Goal: Information Seeking & Learning: Learn about a topic

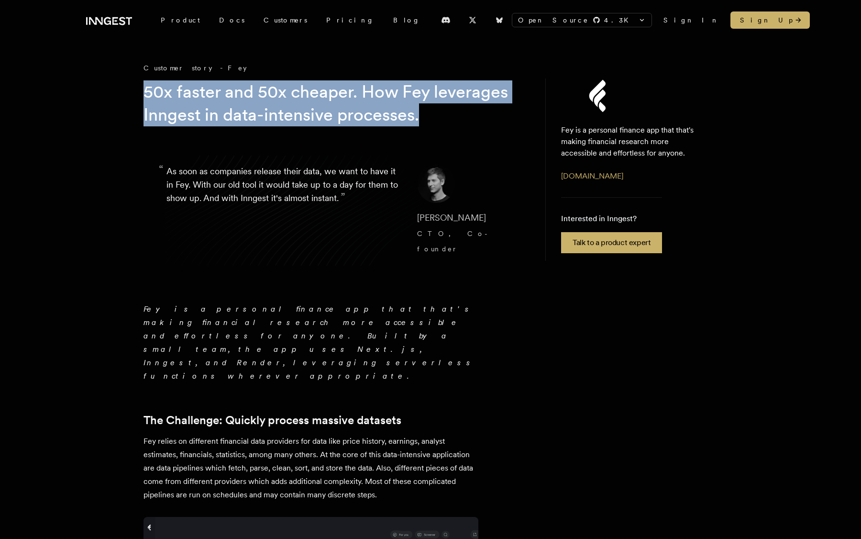
drag, startPoint x: 141, startPoint y: 87, endPoint x: 530, endPoint y: 116, distance: 389.9
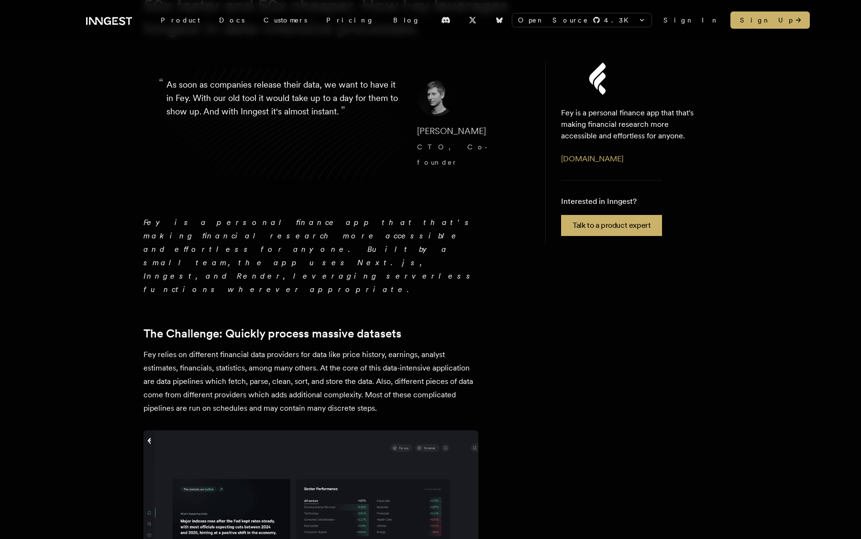
scroll to position [96, 0]
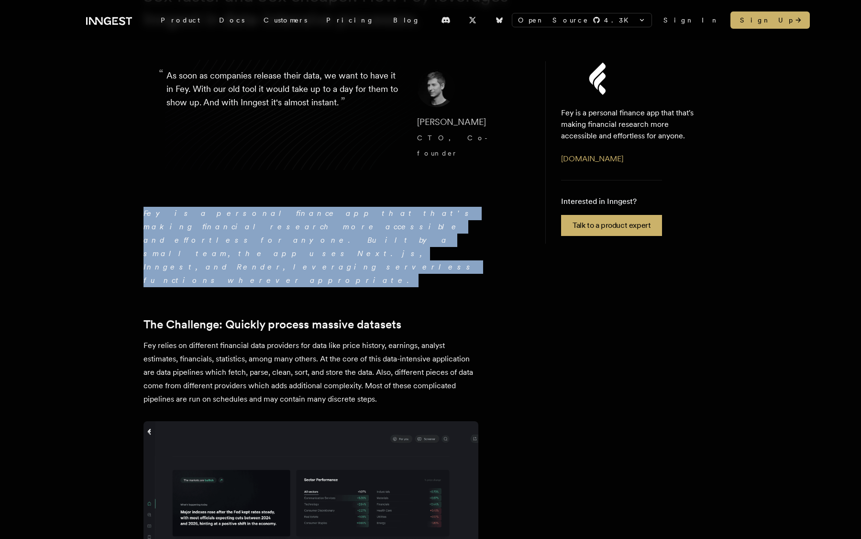
drag, startPoint x: 266, startPoint y: 226, endPoint x: 99, endPoint y: 191, distance: 170.4
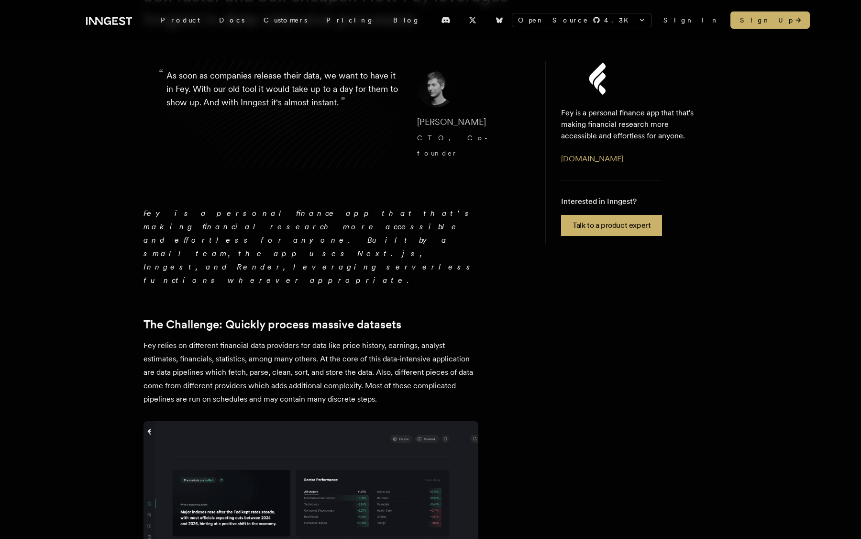
click at [333, 212] on em "Fey is a personal finance app that that's making financial research more access…" at bounding box center [309, 247] width 332 height 76
copy em "Inngest"
click at [385, 214] on em "Fey is a personal finance app that that's making financial research more access…" at bounding box center [309, 247] width 332 height 76
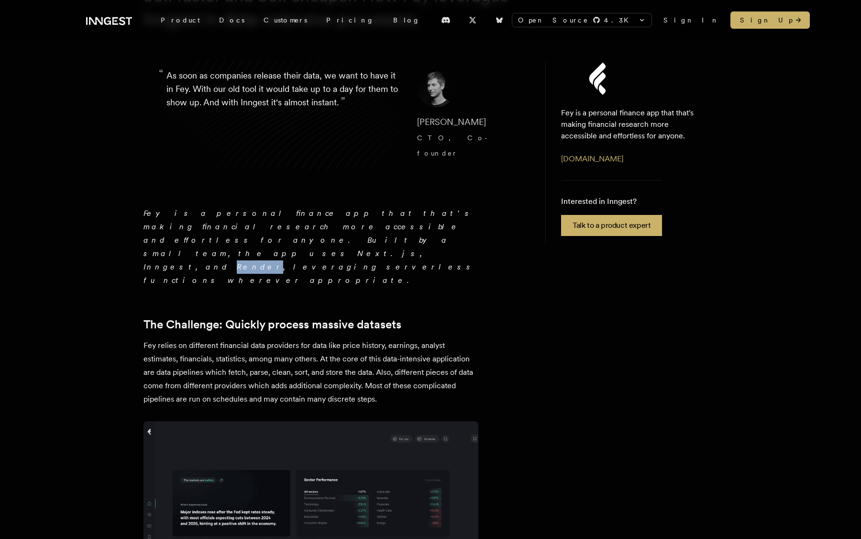
copy em "Render"
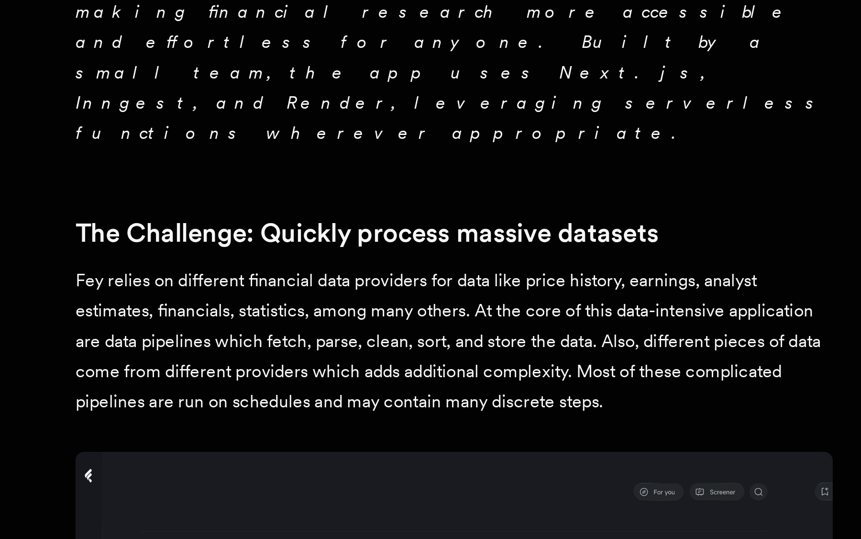
scroll to position [113, 0]
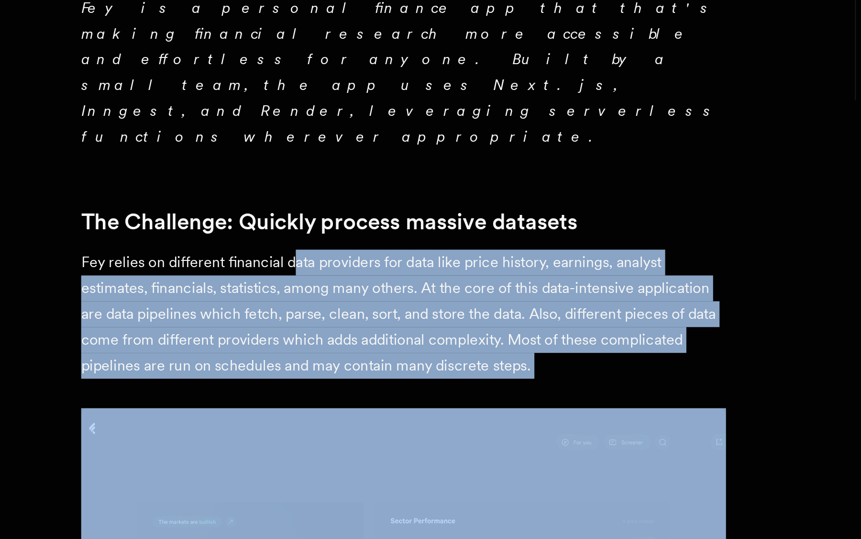
drag, startPoint x: 152, startPoint y: 77, endPoint x: 335, endPoint y: 141, distance: 194.4
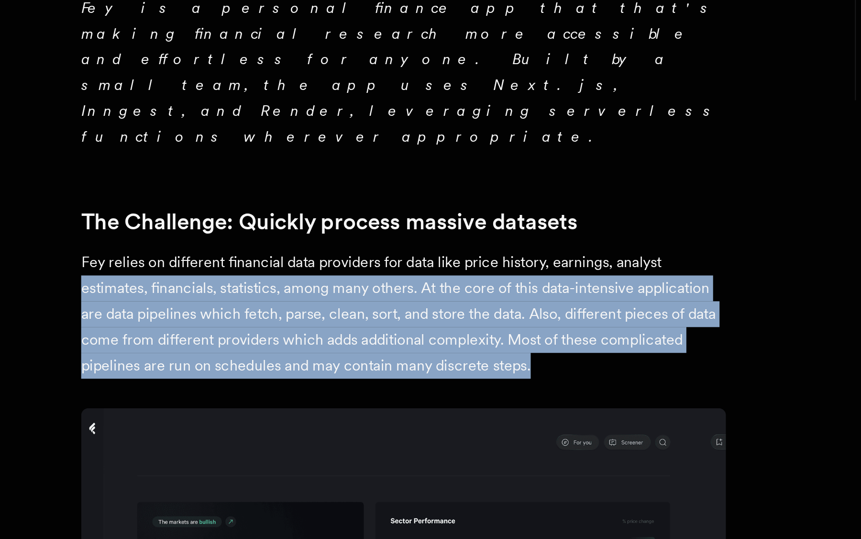
drag, startPoint x: 303, startPoint y: 138, endPoint x: 42, endPoint y: 85, distance: 266.9
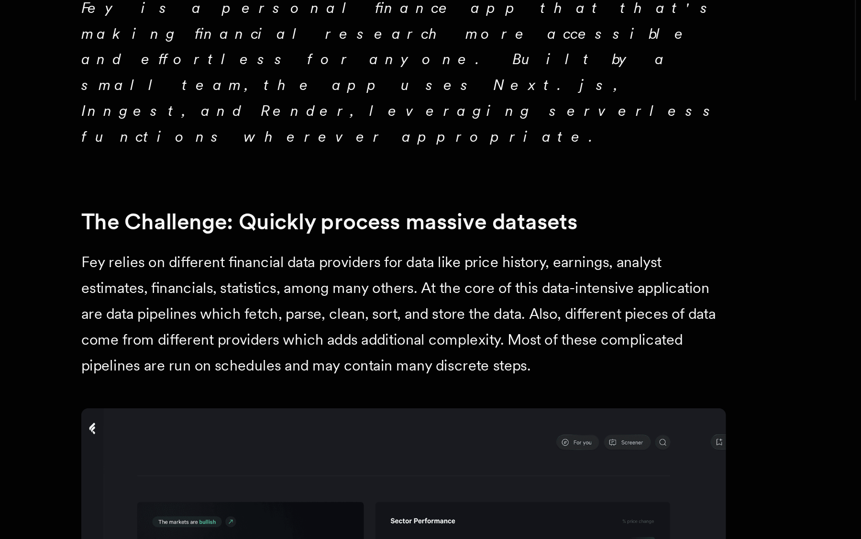
click at [143, 321] on p "Fey relies on different financial data providers for data like price history, e…" at bounding box center [310, 354] width 335 height 67
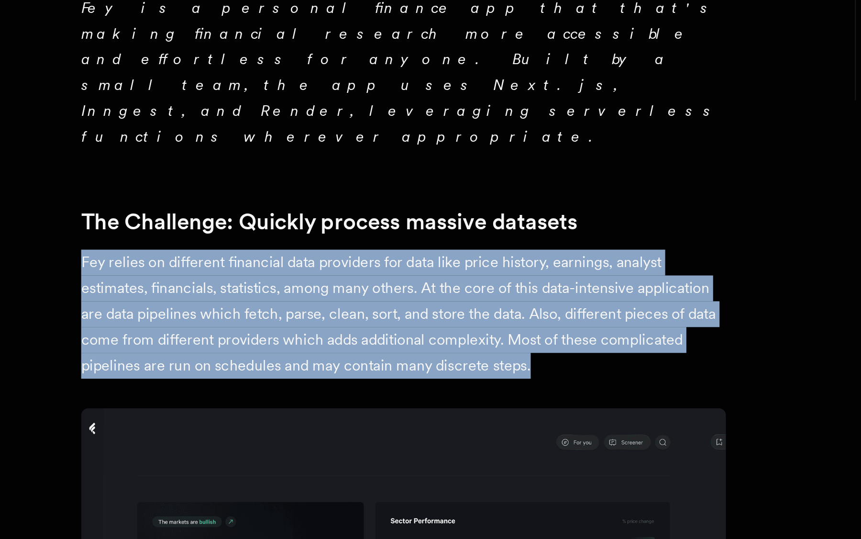
drag, startPoint x: 44, startPoint y: 81, endPoint x: 286, endPoint y: 132, distance: 247.9
click at [286, 321] on p "Fey relies on different financial data providers for data like price history, e…" at bounding box center [310, 354] width 335 height 67
click at [285, 321] on p "Fey relies on different financial data providers for data like price history, e…" at bounding box center [310, 354] width 335 height 67
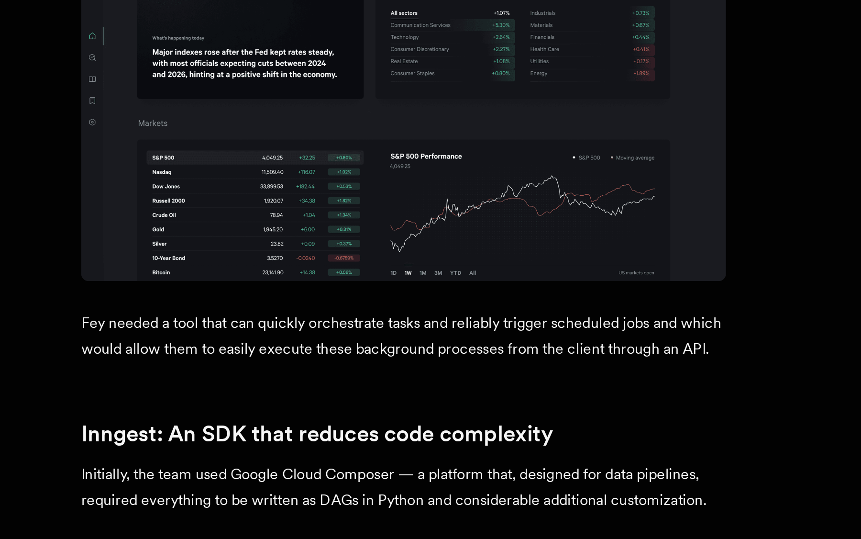
scroll to position [322, 0]
